Goal: Task Accomplishment & Management: Manage account settings

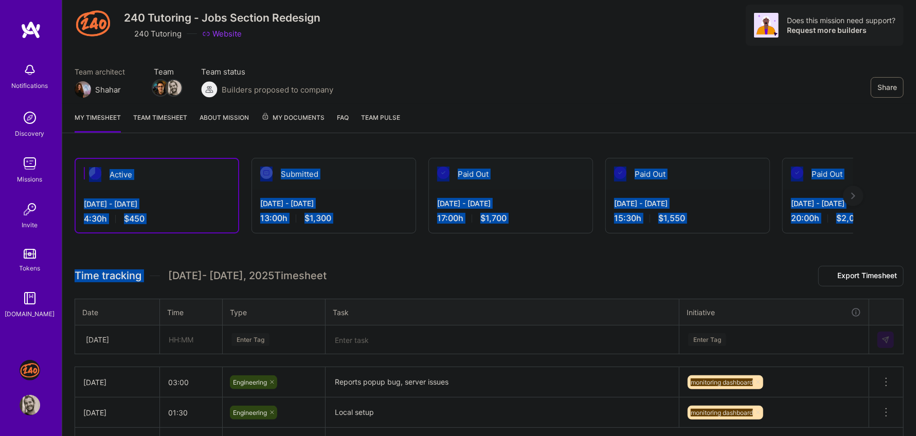
drag, startPoint x: 363, startPoint y: 248, endPoint x: 363, endPoint y: 129, distance: 118.8
click at [363, 129] on div "Share 240 Tutoring - Jobs Section Redesign 240 Tutoring Website Does this missi…" at bounding box center [489, 237] width 854 height 537
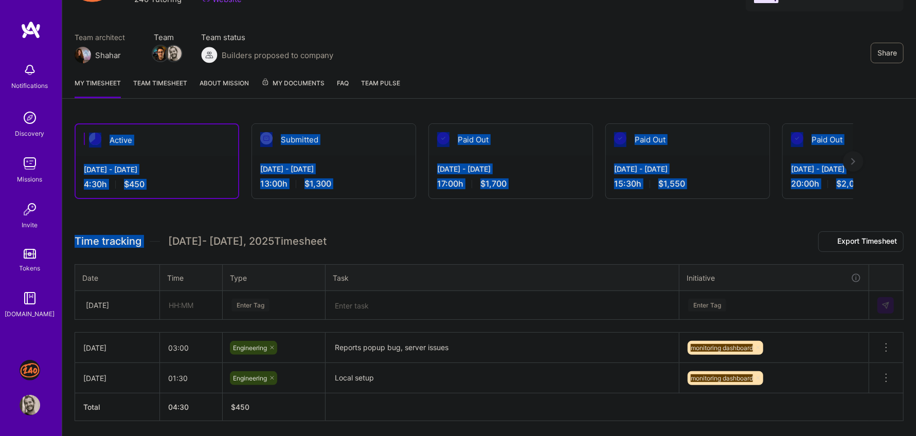
scroll to position [99, 0]
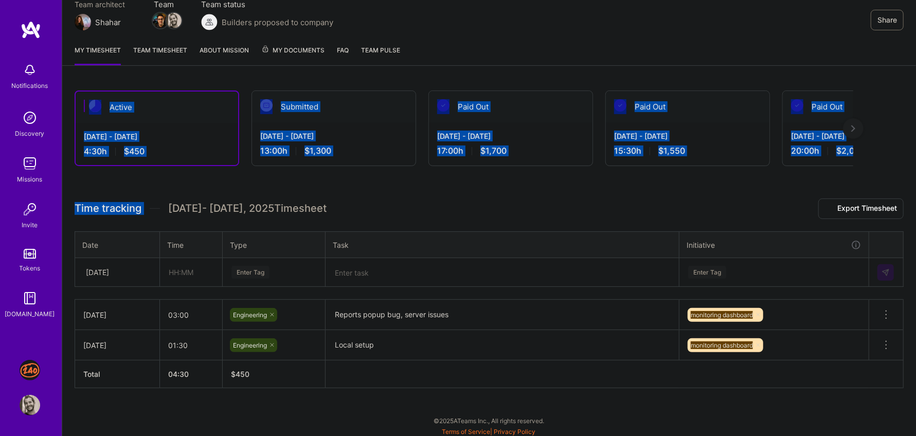
drag, startPoint x: 364, startPoint y: 190, endPoint x: 199, endPoint y: 72, distance: 203.5
click at [199, 72] on div "Share 240 Tutoring - Jobs Section Redesign 240 Tutoring Website Does this missi…" at bounding box center [489, 169] width 854 height 537
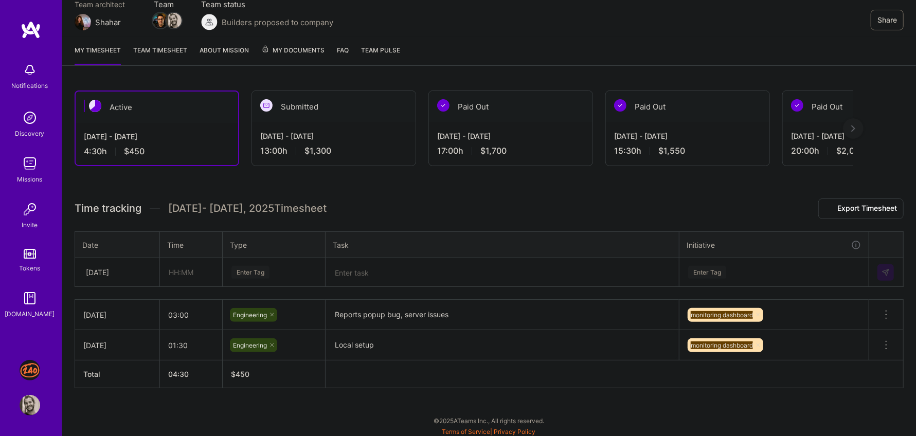
drag, startPoint x: 199, startPoint y: 72, endPoint x: 151, endPoint y: 85, distance: 49.5
click at [151, 85] on div "Share 240 Tutoring - Jobs Section Redesign 240 Tutoring Website Does this missi…" at bounding box center [489, 169] width 854 height 537
drag, startPoint x: 151, startPoint y: 85, endPoint x: 152, endPoint y: 161, distance: 76.6
click at [152, 161] on div "Active Oct 1 - Oct 15, 2025 4:30 h $450 Submitted Sep 16 - Sep 30, 2025 13:00 h…" at bounding box center [489, 258] width 854 height 361
drag, startPoint x: 153, startPoint y: 164, endPoint x: 153, endPoint y: 83, distance: 80.7
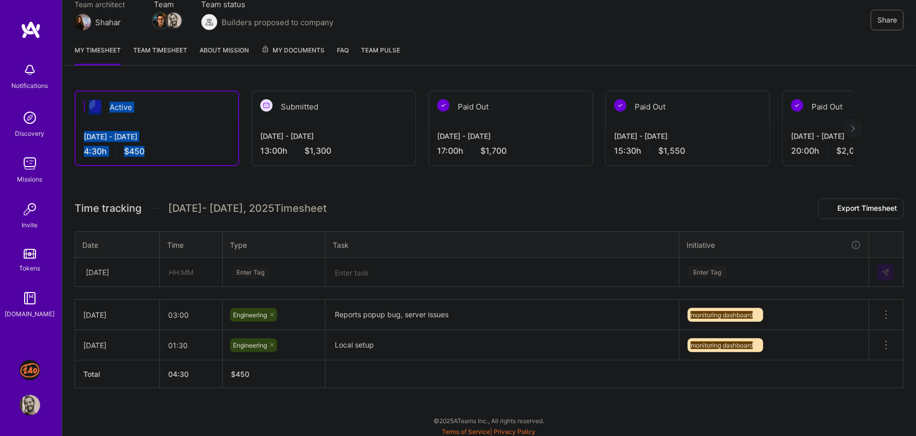
click at [153, 83] on div "Active Oct 1 - Oct 15, 2025 4:30 h $450 Submitted Sep 16 - Sep 30, 2025 13:00 h…" at bounding box center [489, 258] width 854 height 361
drag, startPoint x: 153, startPoint y: 83, endPoint x: 153, endPoint y: 147, distance: 63.8
click at [153, 147] on div "Active Oct 1 - Oct 15, 2025 4:30 h $450 Submitted Sep 16 - Sep 30, 2025 13:00 h…" at bounding box center [489, 258] width 854 height 361
drag, startPoint x: 153, startPoint y: 147, endPoint x: 153, endPoint y: 89, distance: 57.1
click at [153, 91] on div "Active Oct 1 - Oct 15, 2025 4:30 h $450" at bounding box center [157, 129] width 165 height 76
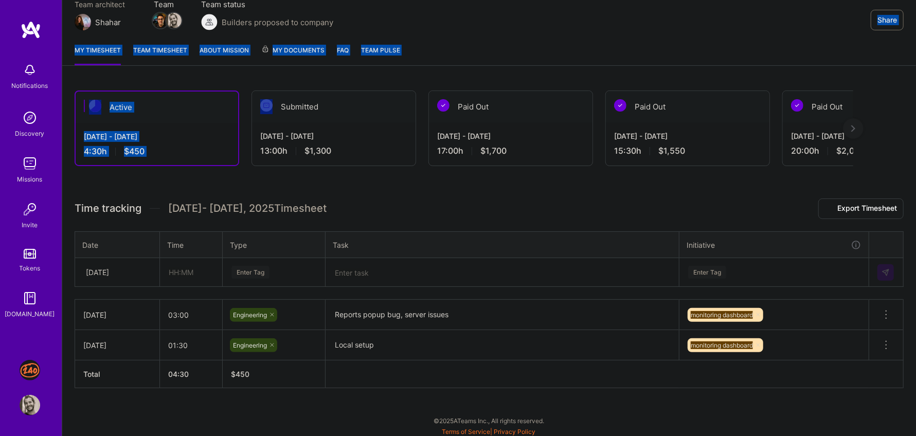
drag, startPoint x: 386, startPoint y: 67, endPoint x: 386, endPoint y: 32, distance: 35.5
click at [386, 32] on div "Share 240 Tutoring - Jobs Section Redesign 240 Tutoring Website Does this missi…" at bounding box center [489, 169] width 854 height 537
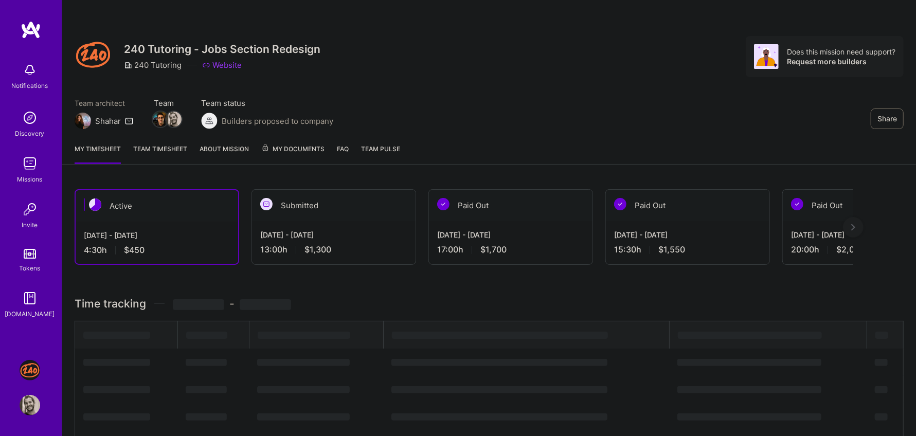
scroll to position [98, 0]
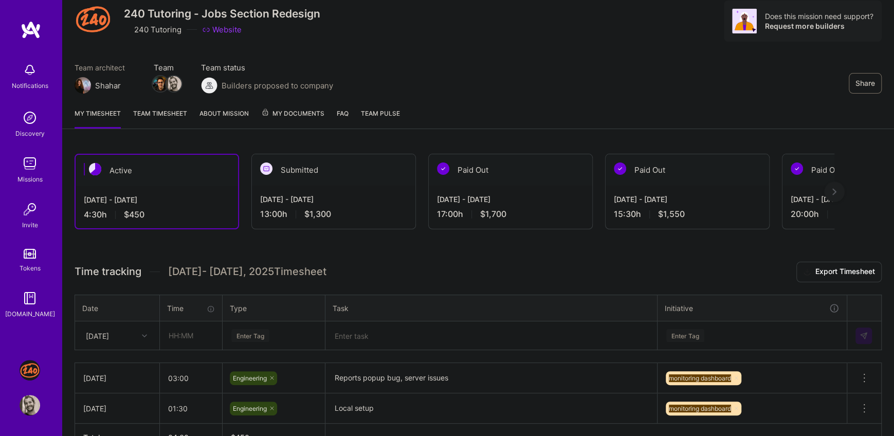
scroll to position [48, 0]
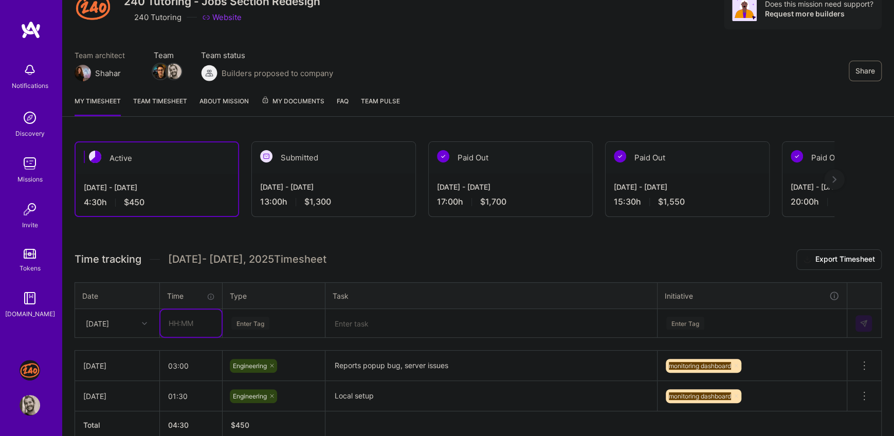
click at [178, 322] on input "text" at bounding box center [190, 323] width 61 height 27
type input "0"
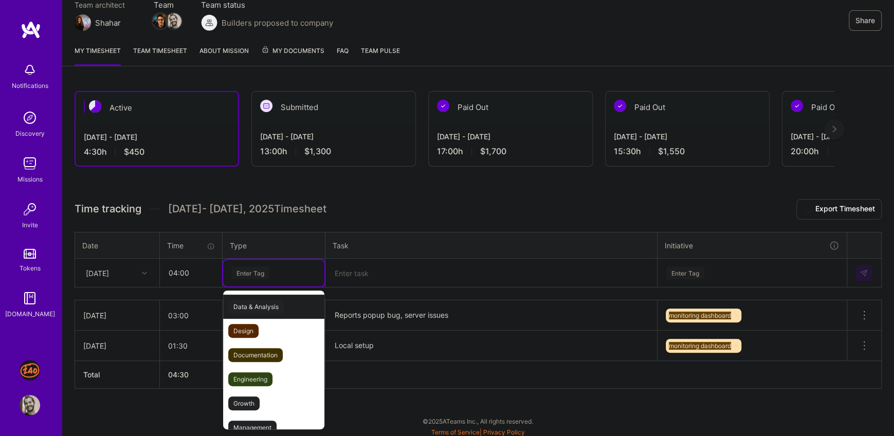
scroll to position [99, 0]
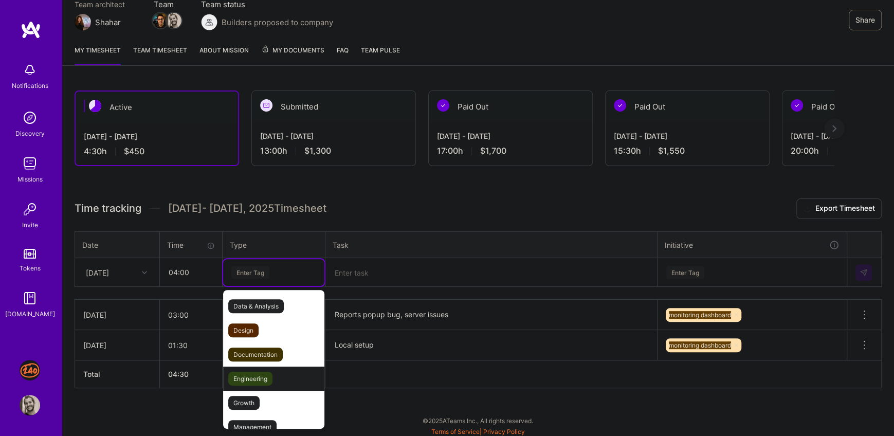
click at [268, 380] on span "Engineering" at bounding box center [250, 379] width 44 height 14
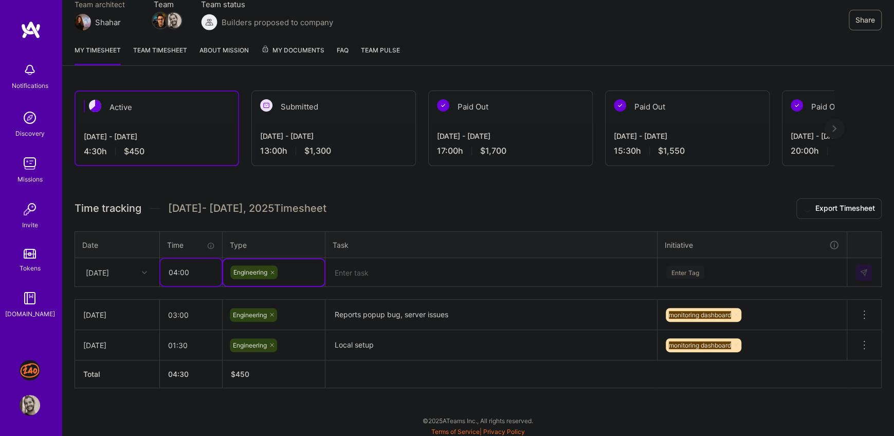
click at [192, 271] on input "04:00" at bounding box center [190, 272] width 61 height 27
type input "04:30"
click at [361, 272] on textarea at bounding box center [492, 272] width 330 height 27
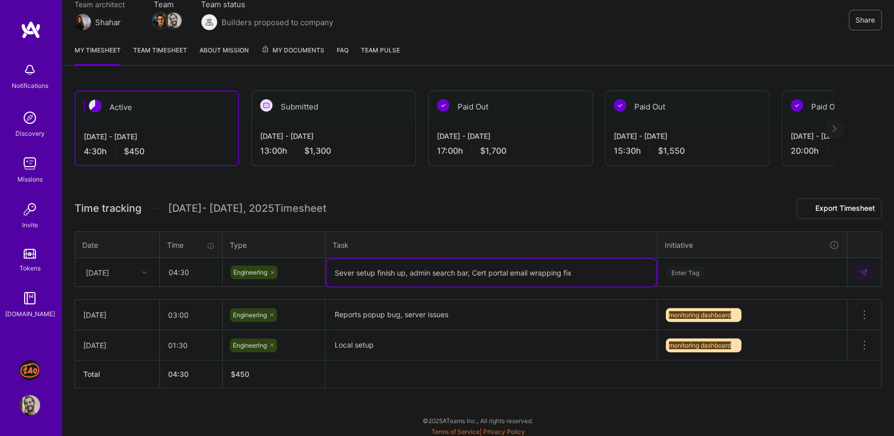
click at [431, 272] on textarea "Sever setup finish up, admin search bar, Cert portal email wrapping fix" at bounding box center [492, 272] width 330 height 27
type textarea "Sever setup finish up, admin invites search bar, Cert portal email wrapping fix"
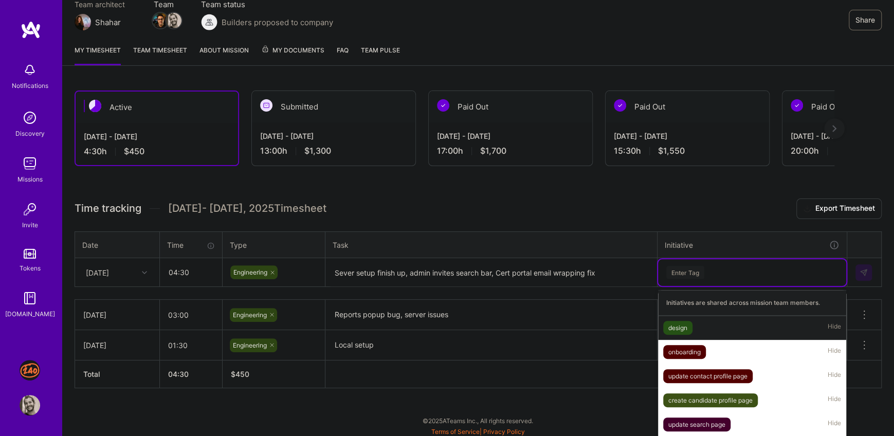
click at [727, 267] on div "option design focused, 1 of 10. 10 results available. Use Up and Down to choose…" at bounding box center [752, 272] width 188 height 27
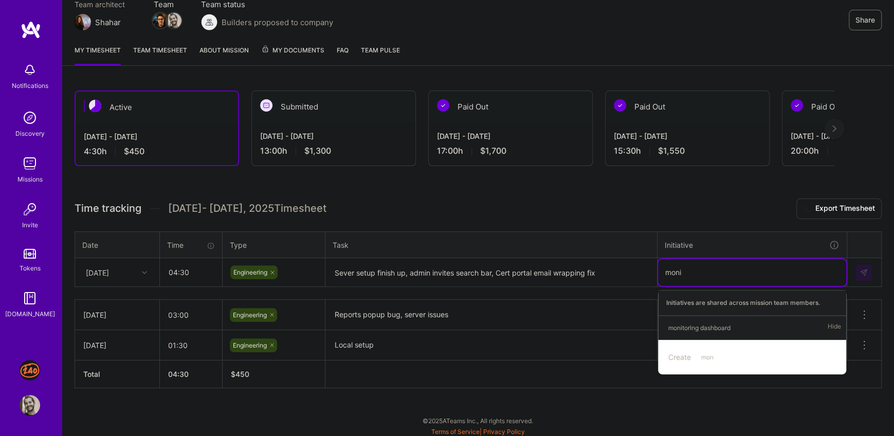
type input "monit"
drag, startPoint x: 726, startPoint y: 327, endPoint x: 383, endPoint y: 265, distance: 347.9
click at [726, 327] on div "monitoring dashboard" at bounding box center [700, 327] width 62 height 11
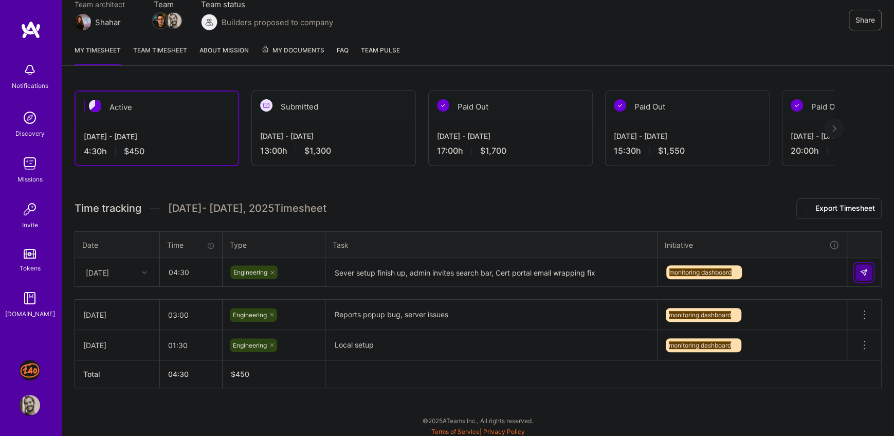
click at [866, 269] on img at bounding box center [864, 272] width 8 height 8
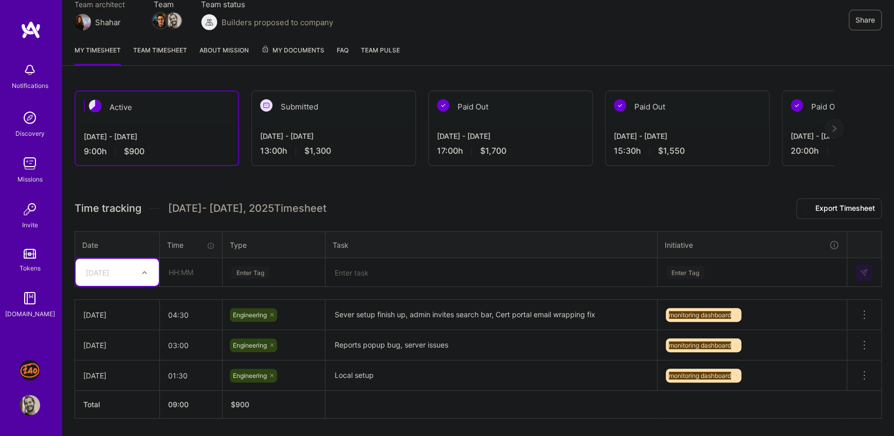
scroll to position [0, 0]
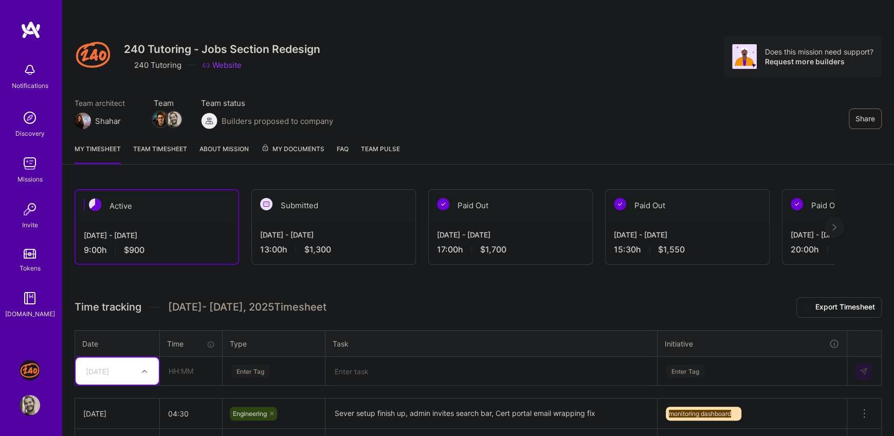
drag, startPoint x: 412, startPoint y: 301, endPoint x: 412, endPoint y: 266, distance: 34.5
click at [412, 266] on div "Active [DATE] - [DATE] 9:00 h $900 Submitted [DATE] - [DATE] 13:00 h $1,300 Pai…" at bounding box center [478, 372] width 832 height 391
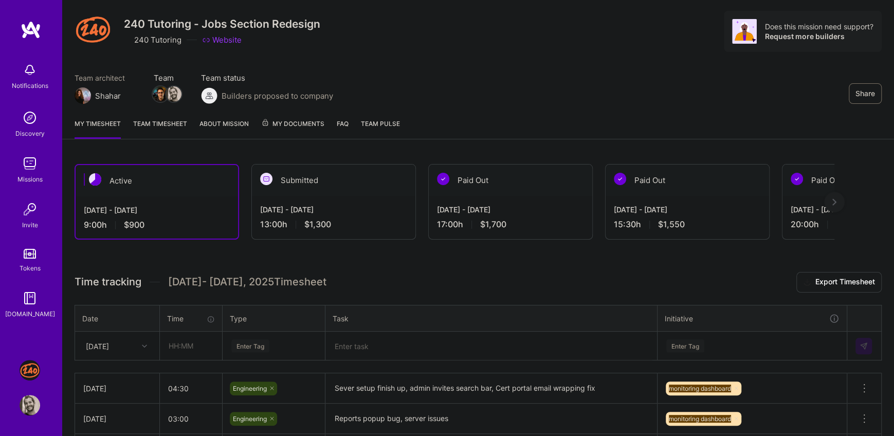
scroll to position [93, 0]
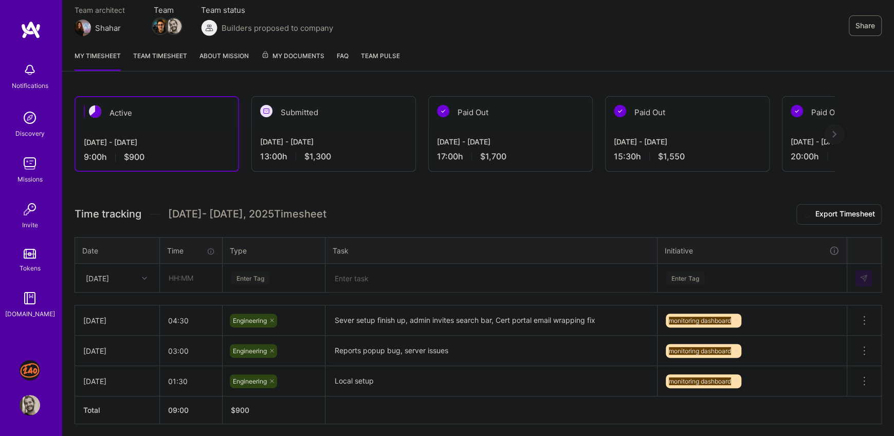
drag, startPoint x: 386, startPoint y: 214, endPoint x: 249, endPoint y: 190, distance: 138.3
click at [249, 190] on div "Active [DATE] - [DATE] 9:00 h $900 Submitted [DATE] - [DATE] 13:00 h $1,300 Pai…" at bounding box center [478, 279] width 832 height 391
click at [158, 193] on div "Active [DATE] - [DATE] 9:00 h $900 Submitted [DATE] - [DATE] 13:00 h $1,300 Pai…" at bounding box center [478, 279] width 832 height 391
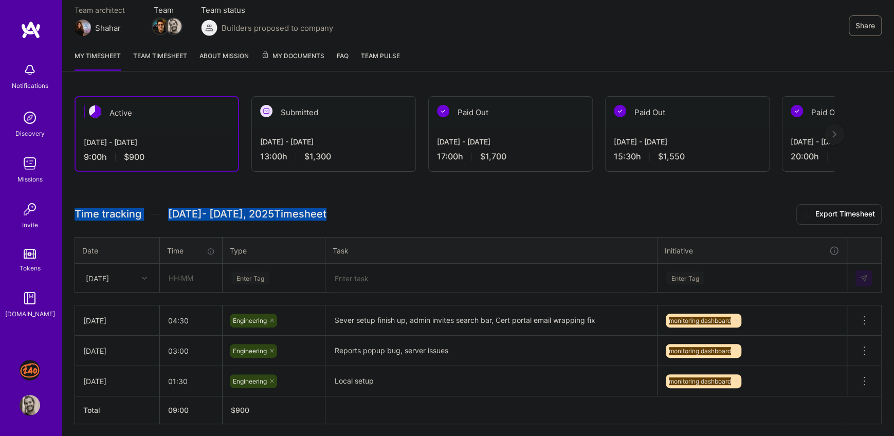
drag, startPoint x: 158, startPoint y: 193, endPoint x: 113, endPoint y: 205, distance: 46.9
click at [113, 205] on div "Active [DATE] - [DATE] 9:00 h $900 Submitted [DATE] - [DATE] 13:00 h $1,300 Pai…" at bounding box center [478, 279] width 832 height 391
